Goal: Book appointment/travel/reservation

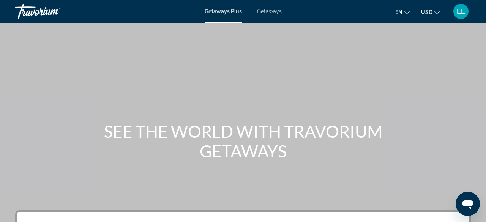
click at [270, 11] on span "Getaways" at bounding box center [269, 11] width 25 height 6
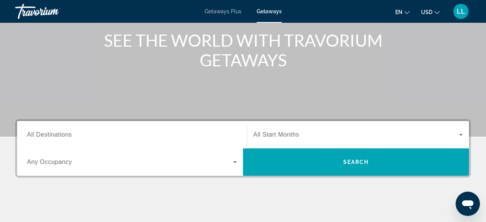
scroll to position [106, 0]
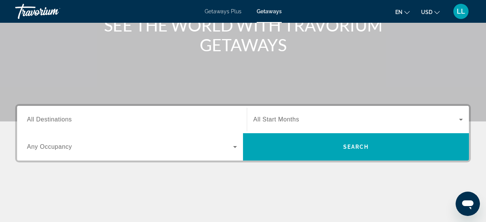
click at [126, 113] on div "Search widget" at bounding box center [132, 120] width 210 height 22
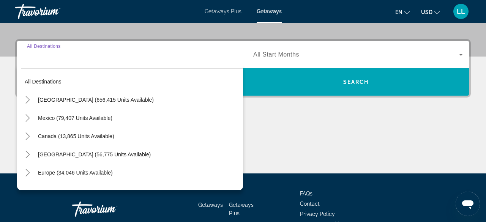
scroll to position [185, 0]
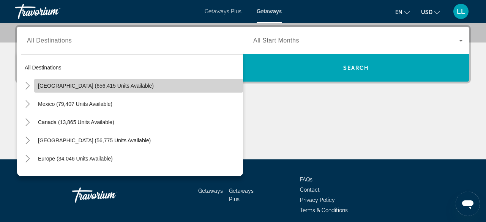
click at [69, 83] on span "[GEOGRAPHIC_DATA] (656,415 units available)" at bounding box center [96, 86] width 116 height 6
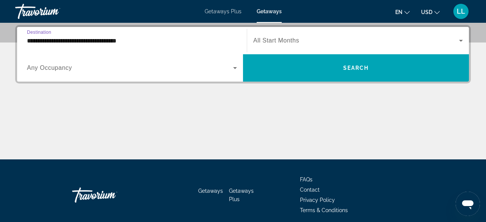
click at [104, 41] on input "**********" at bounding box center [132, 40] width 210 height 9
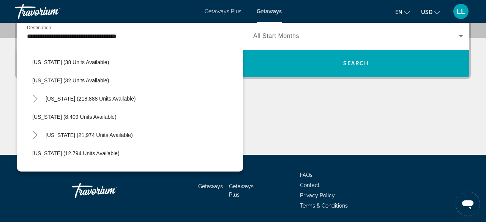
scroll to position [126, 0]
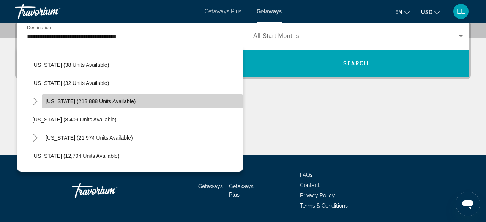
click at [117, 103] on span "[US_STATE] (218,888 units available)" at bounding box center [91, 101] width 90 height 6
type input "**********"
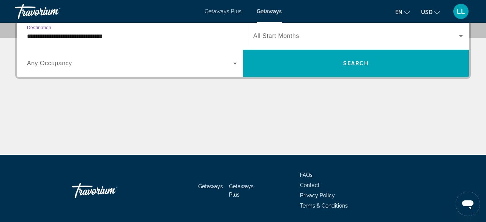
scroll to position [185, 0]
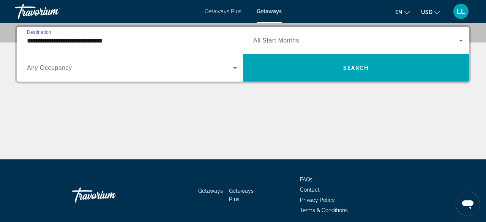
click at [136, 73] on div "Search widget" at bounding box center [132, 67] width 210 height 21
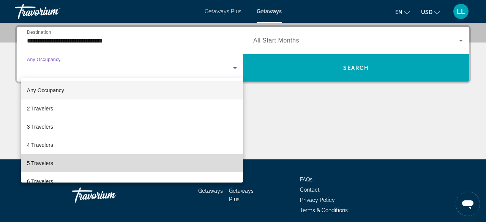
click at [72, 161] on mat-option "5 Travelers" at bounding box center [132, 163] width 222 height 18
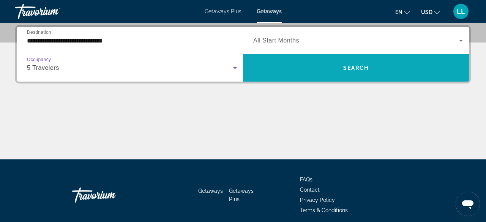
click at [287, 63] on span "Search widget" at bounding box center [356, 68] width 226 height 18
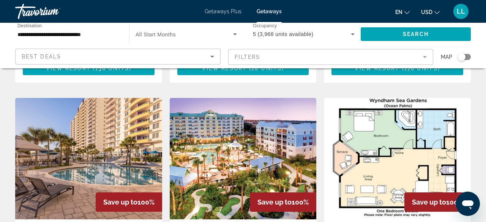
scroll to position [607, 0]
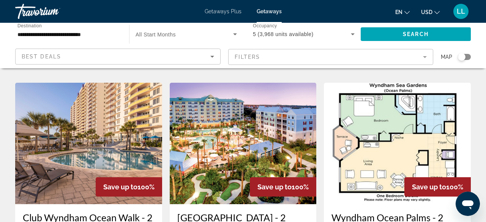
click at [264, 57] on mat-form-field "Filters" at bounding box center [330, 57] width 205 height 16
